Goal: Task Accomplishment & Management: Complete application form

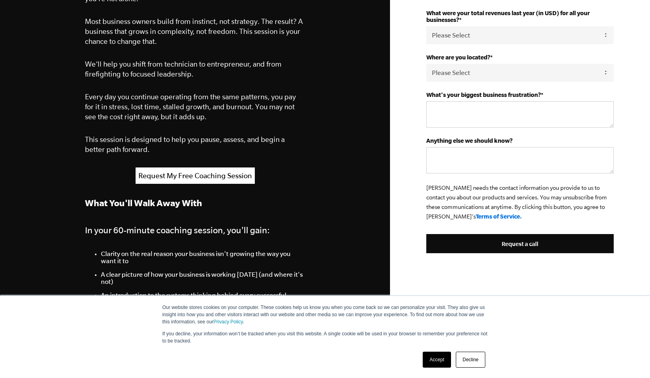
scroll to position [281, 0]
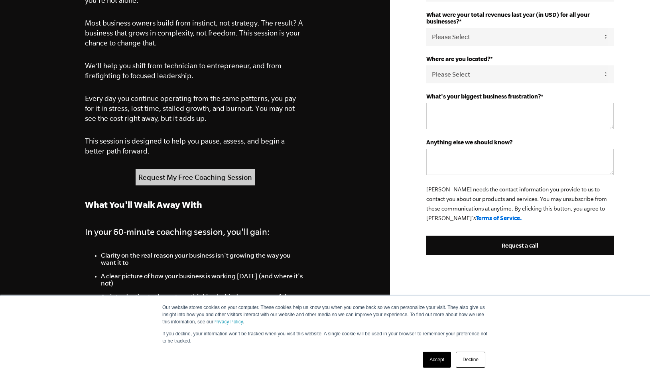
click at [169, 177] on link "Request My Free Coaching Session" at bounding box center [195, 177] width 119 height 16
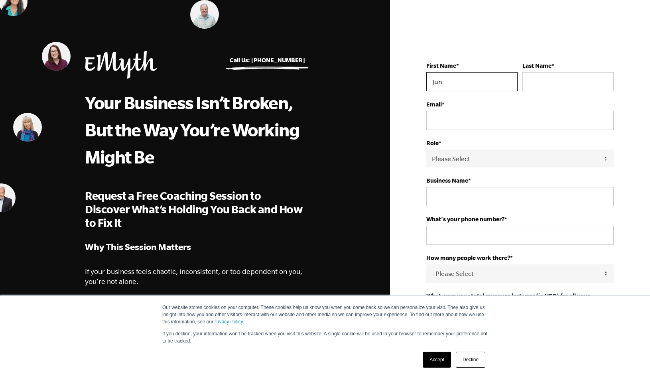
type input "June"
type input "OConnor"
select select "[GEOGRAPHIC_DATA]"
type input "June"
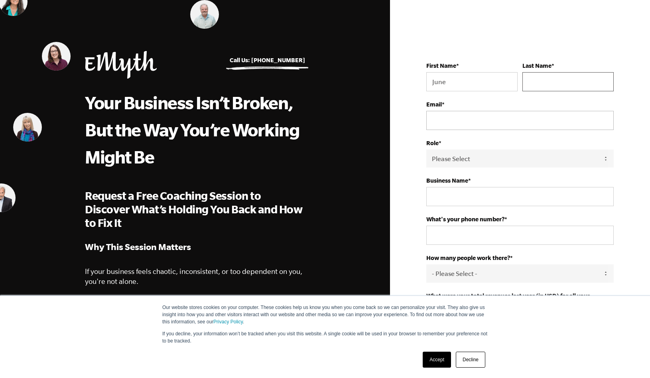
type input "OConnor"
type input "[GEOGRAPHIC_DATA], THE [PERSON_NAME][GEOGRAPHIC_DATA]"
type input "6468515634"
type textarea "[GEOGRAPHIC_DATA], THE [PERSON_NAME][GEOGRAPHIC_DATA]"
type input "[EMAIL_ADDRESS][DOMAIN_NAME]"
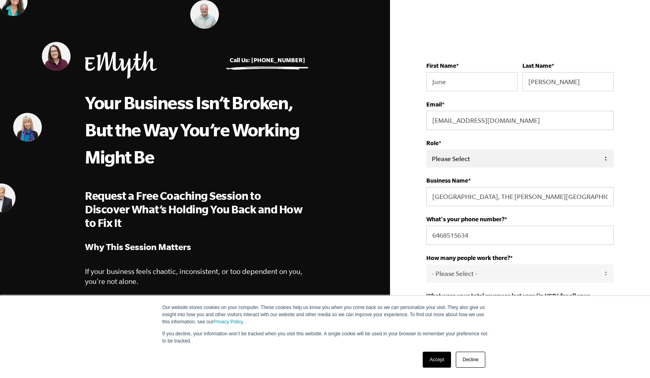
select select "Owner"
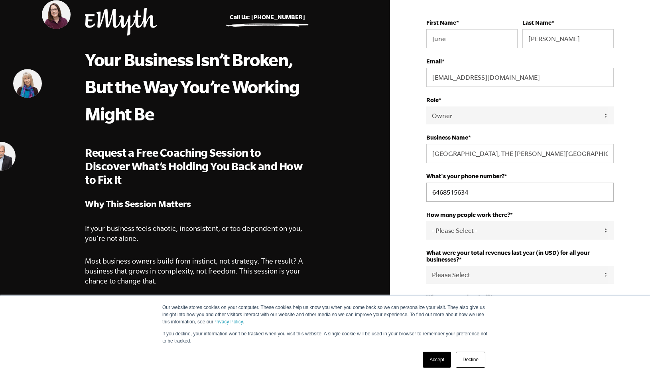
scroll to position [44, 0]
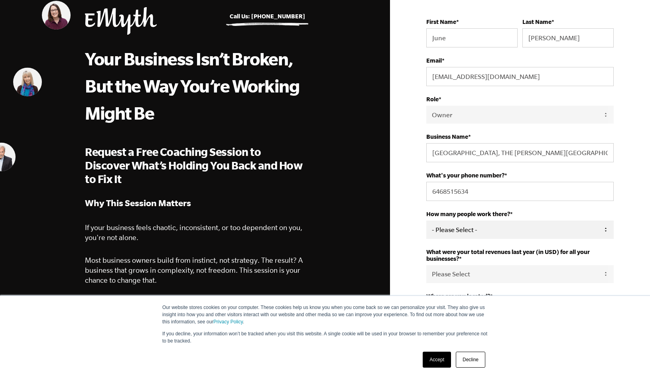
select select "4-9"
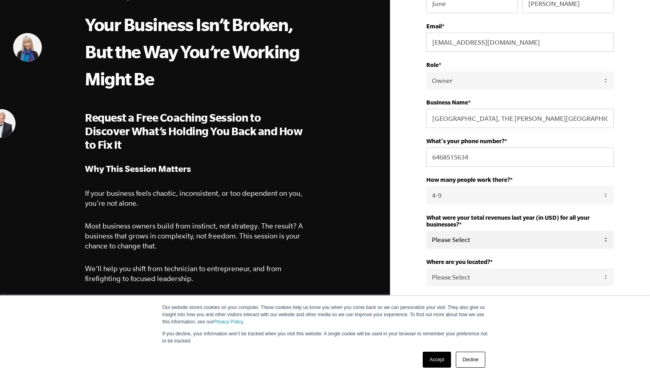
scroll to position [88, 0]
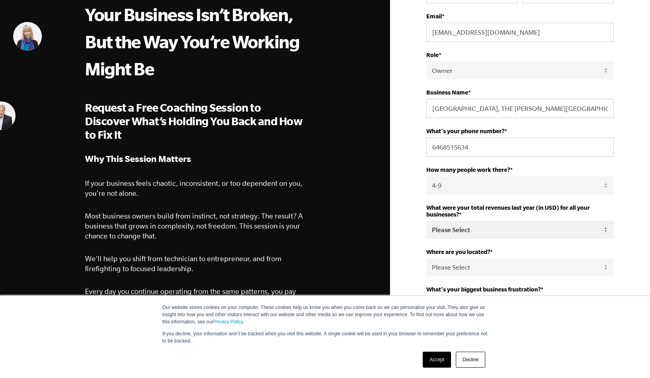
select select "0-75K"
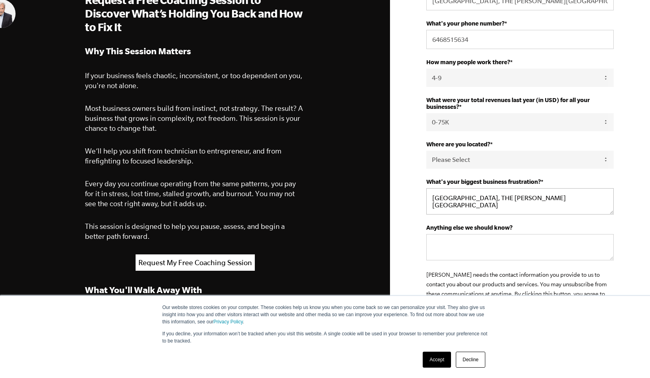
scroll to position [201, 0]
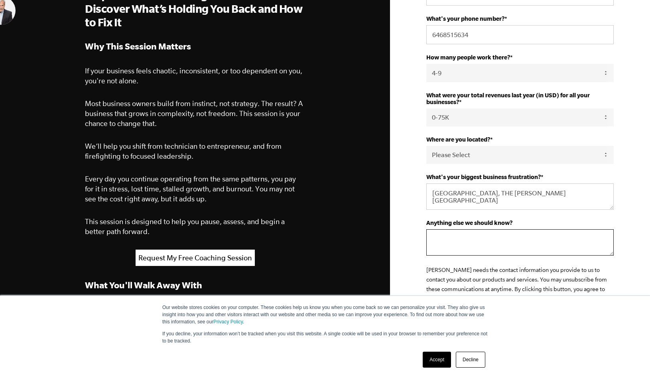
click at [486, 242] on textarea "Anything else we should know?" at bounding box center [521, 242] width 188 height 26
click at [577, 193] on textarea "[GEOGRAPHIC_DATA], THE [PERSON_NAME][GEOGRAPHIC_DATA]" at bounding box center [521, 197] width 188 height 26
drag, startPoint x: 577, startPoint y: 193, endPoint x: 432, endPoint y: 192, distance: 144.5
click at [432, 192] on textarea "[GEOGRAPHIC_DATA], THE [PERSON_NAME][GEOGRAPHIC_DATA]" at bounding box center [521, 197] width 188 height 26
type textarea "GETTING A RELIABLE SYSTEM IN PLACE"
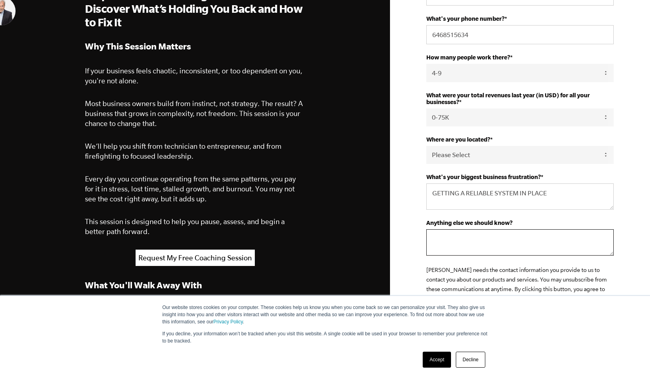
click at [468, 249] on textarea "Anything else we should know?" at bounding box center [521, 242] width 188 height 26
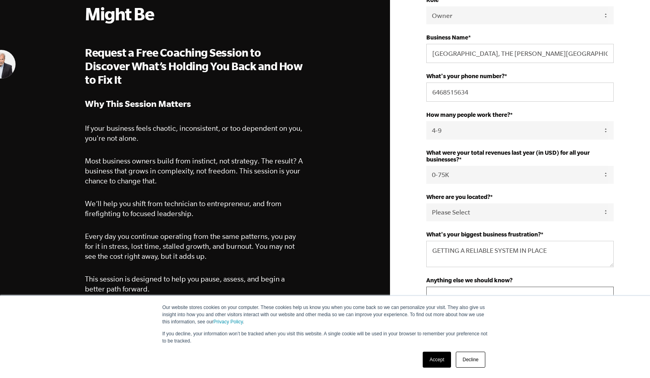
scroll to position [164, 0]
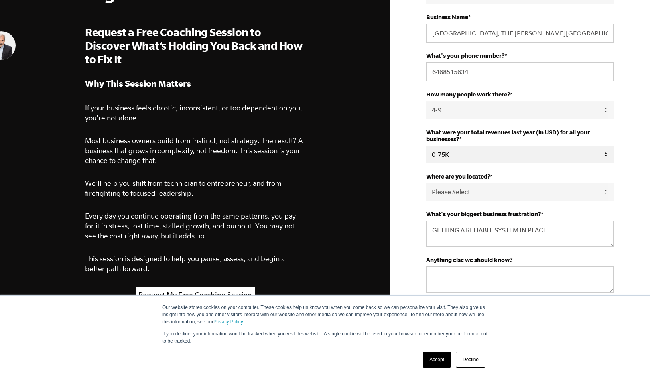
select select "76-150K"
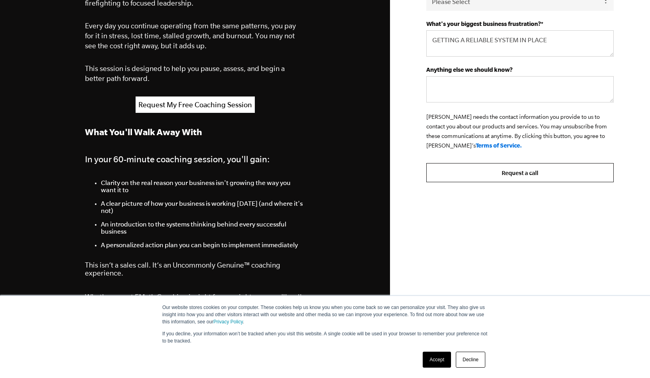
scroll to position [355, 0]
click at [484, 172] on input "Request a call" at bounding box center [521, 171] width 188 height 19
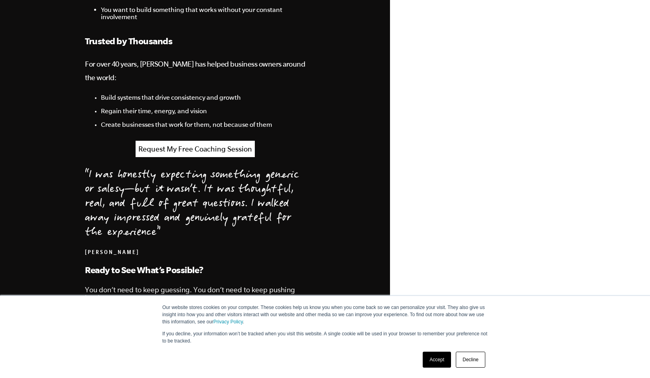
scroll to position [742, 0]
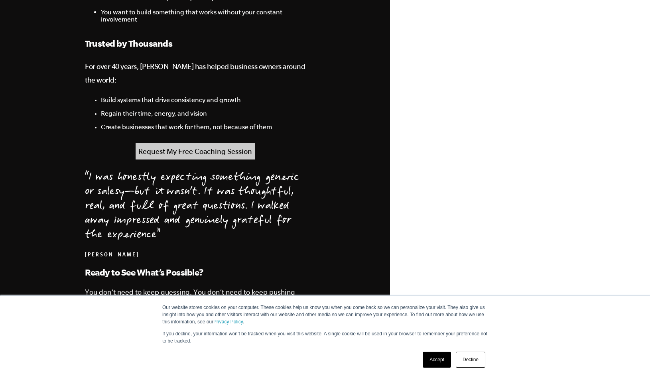
click at [206, 143] on link "Request My Free Coaching Session" at bounding box center [195, 151] width 119 height 16
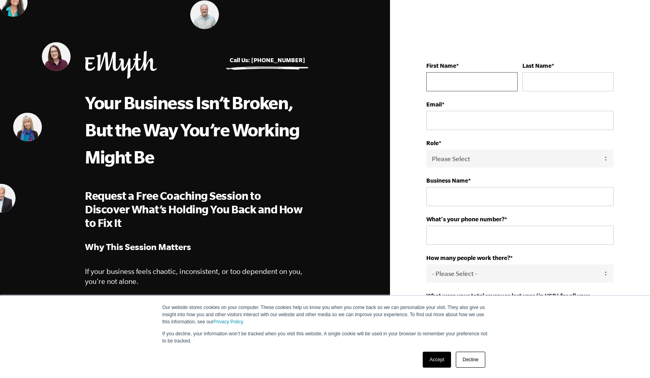
scroll to position [0, 0]
type input "JUNE"
type input "[PERSON_NAME]"
type input "OCO"
type input "[EMAIL_ADDRESS][DOMAIN_NAME]"
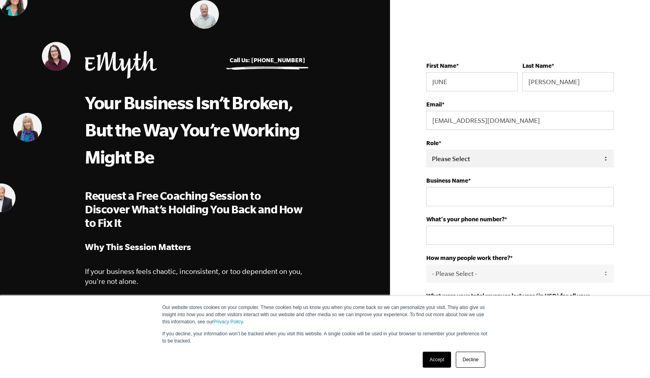
select select "Owner"
type input "I"
type input "[GEOGRAPHIC_DATA], THE [PERSON_NAME][GEOGRAPHIC_DATA]"
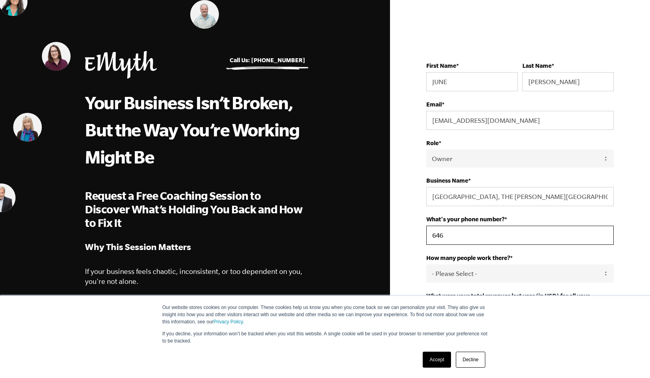
type input "6468"
type input "6468515634"
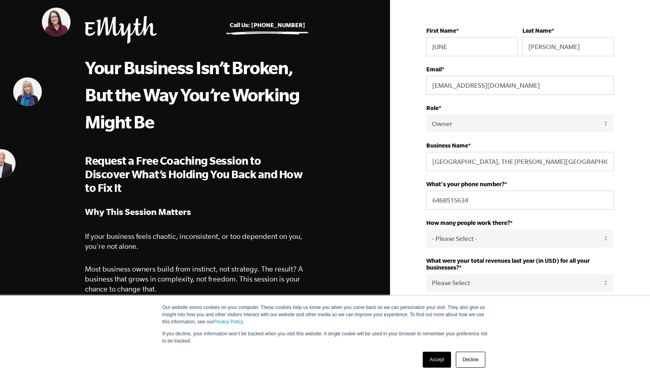
scroll to position [51, 0]
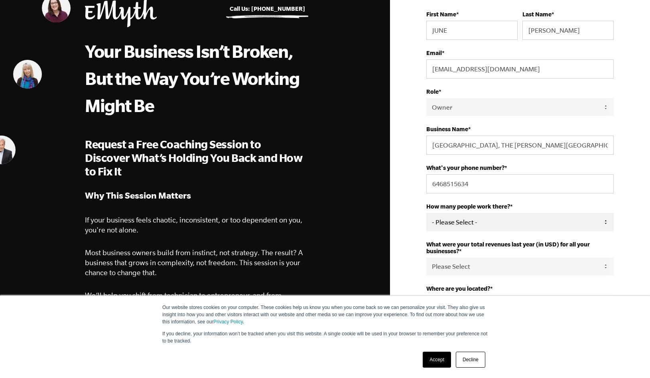
select select "4-9"
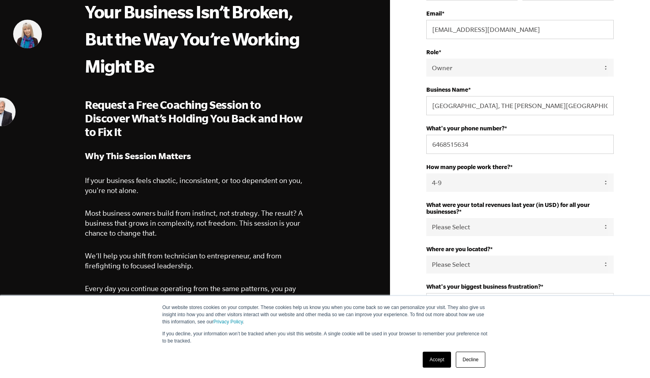
scroll to position [91, 0]
select select "276-500K"
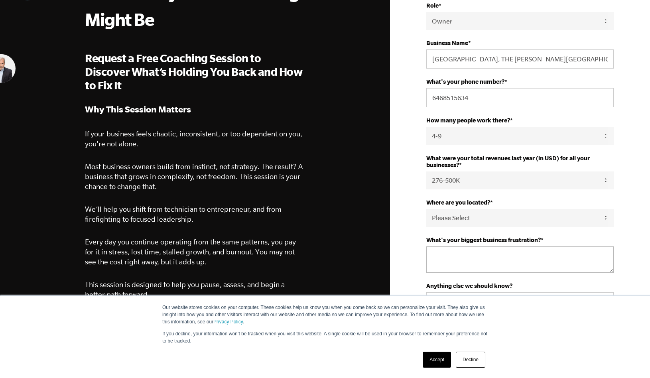
scroll to position [138, 0]
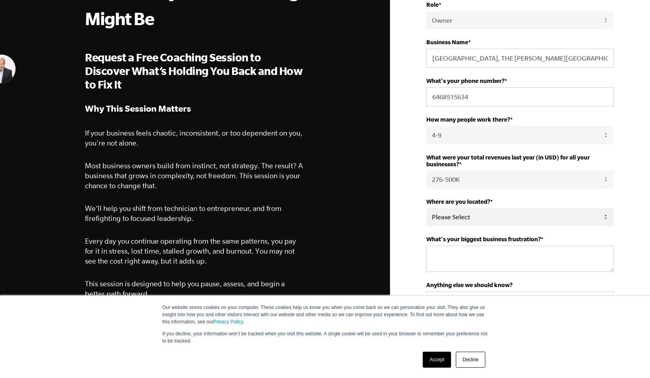
select select "[GEOGRAPHIC_DATA]"
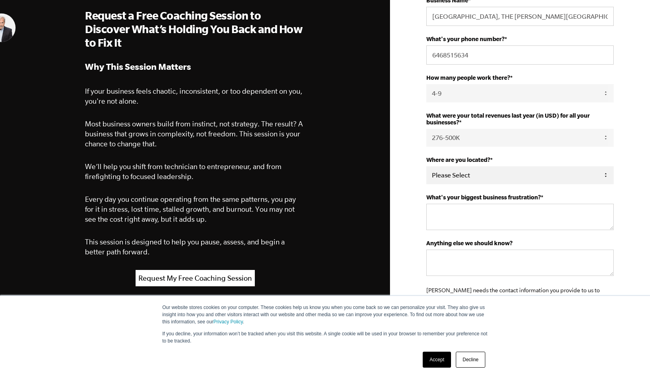
scroll to position [185, 0]
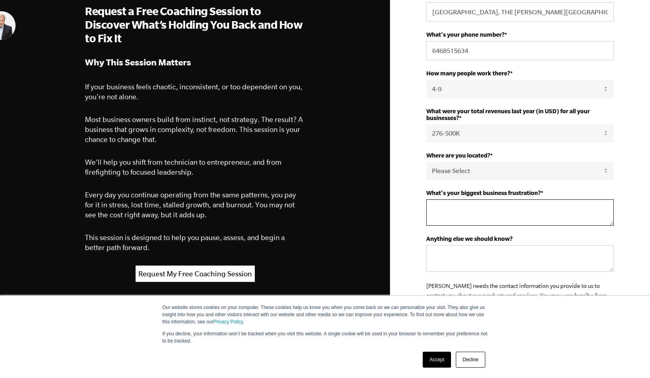
click at [456, 210] on textarea "What's your biggest business frustration? *" at bounding box center [521, 213] width 188 height 26
type textarea "GETTING A RELIABLE SYDTEM IN PLACE"
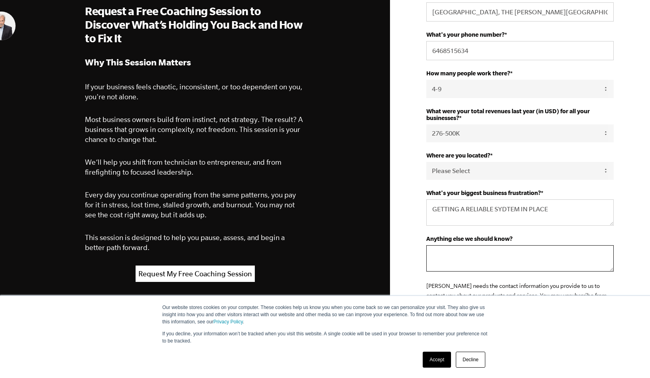
click at [465, 257] on textarea "Anything else we should know?" at bounding box center [521, 258] width 188 height 26
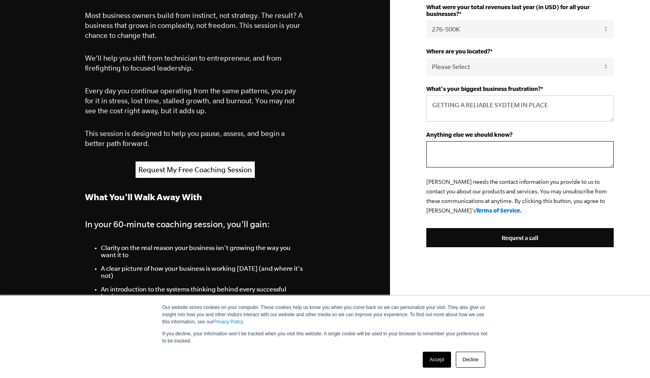
scroll to position [293, 0]
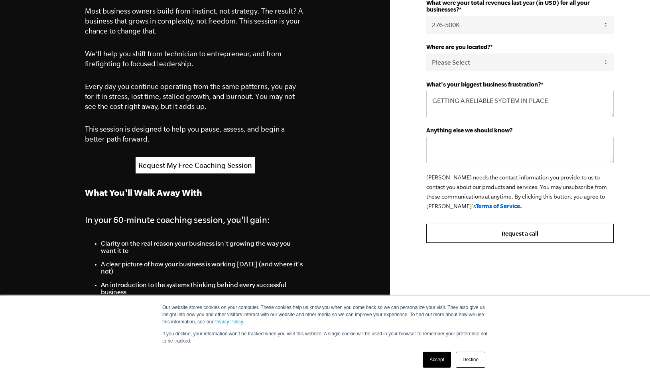
click at [480, 236] on input "Request a call" at bounding box center [521, 233] width 188 height 19
